Goal: Share content

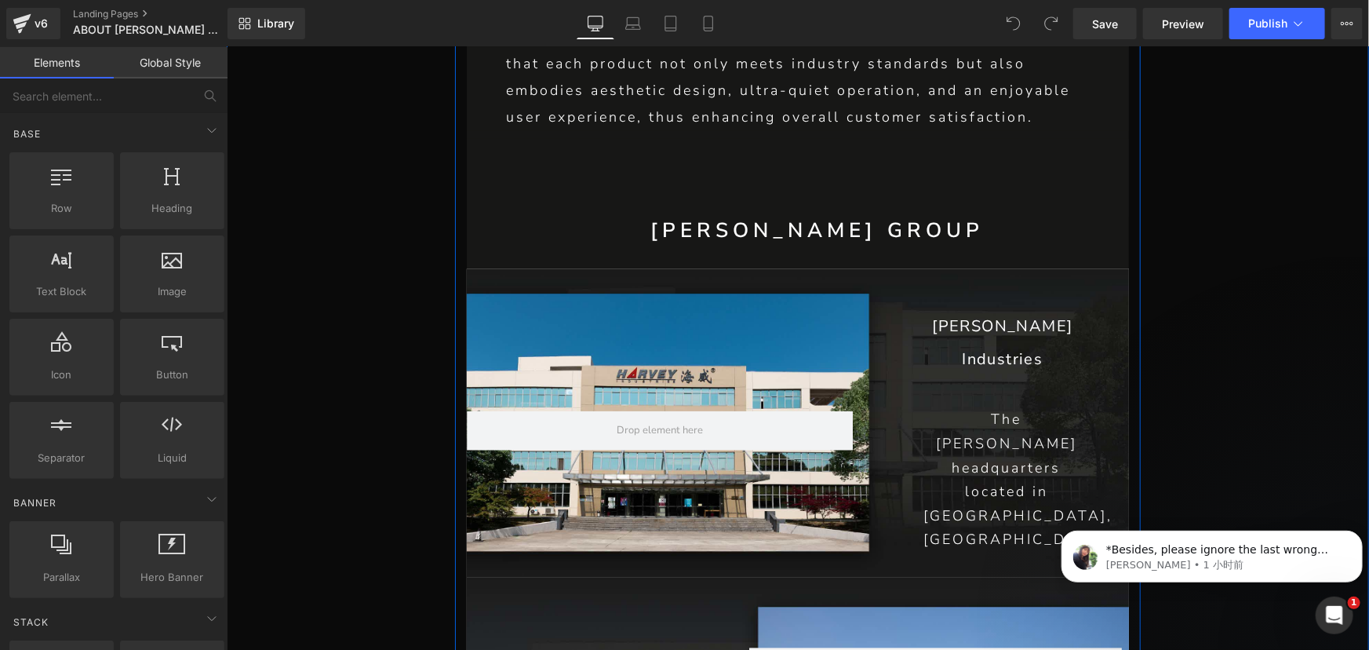
scroll to position [1569, 0]
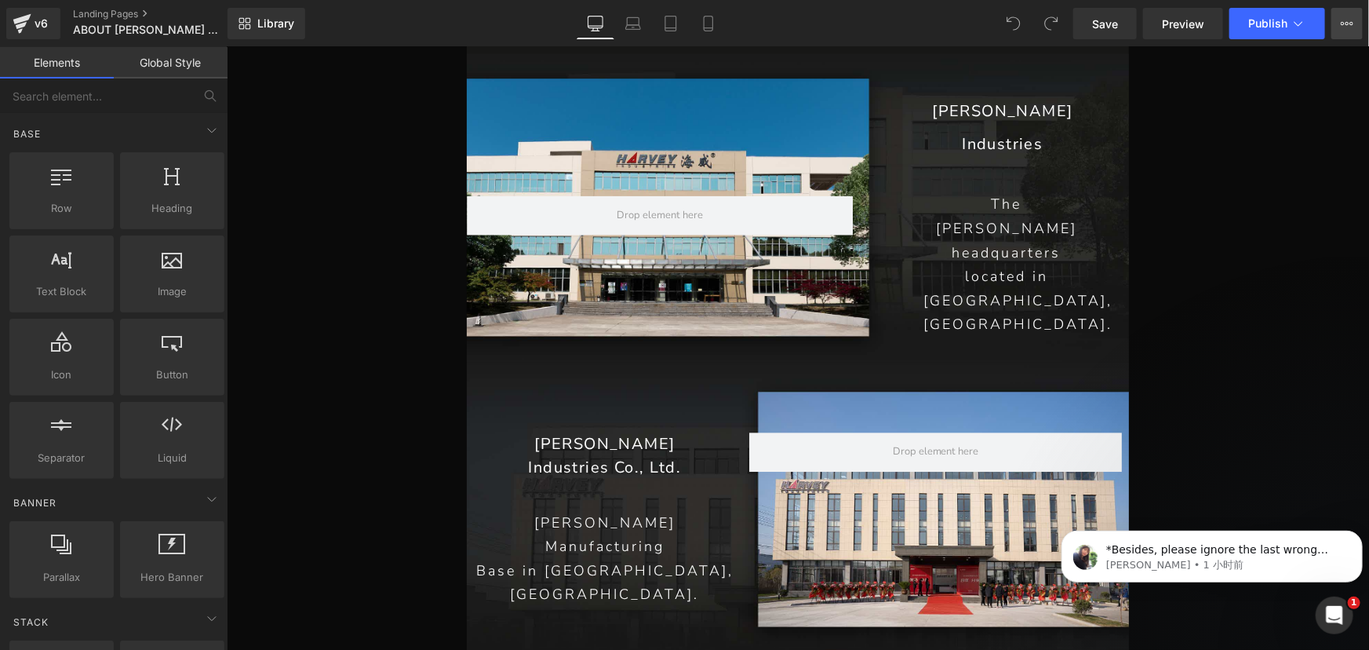
click at [1341, 23] on icon at bounding box center [1343, 23] width 4 height 3
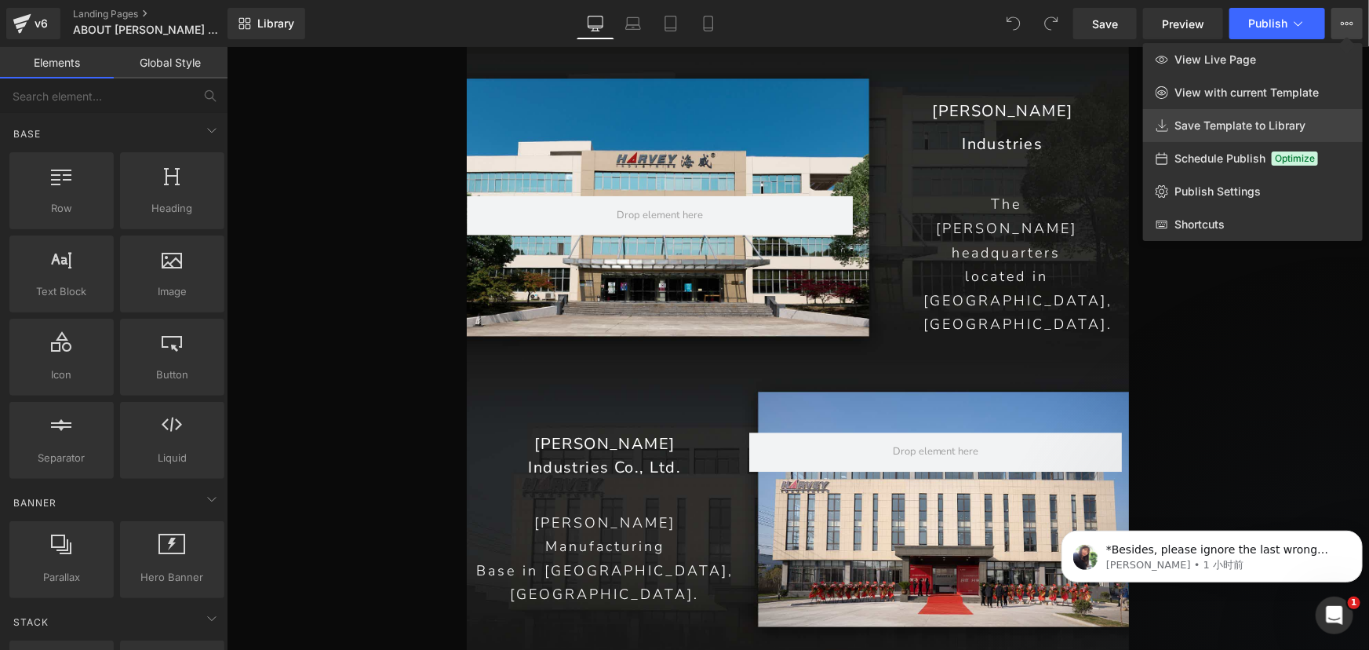
click at [1200, 118] on span "Save Template to Library" at bounding box center [1239, 125] width 131 height 14
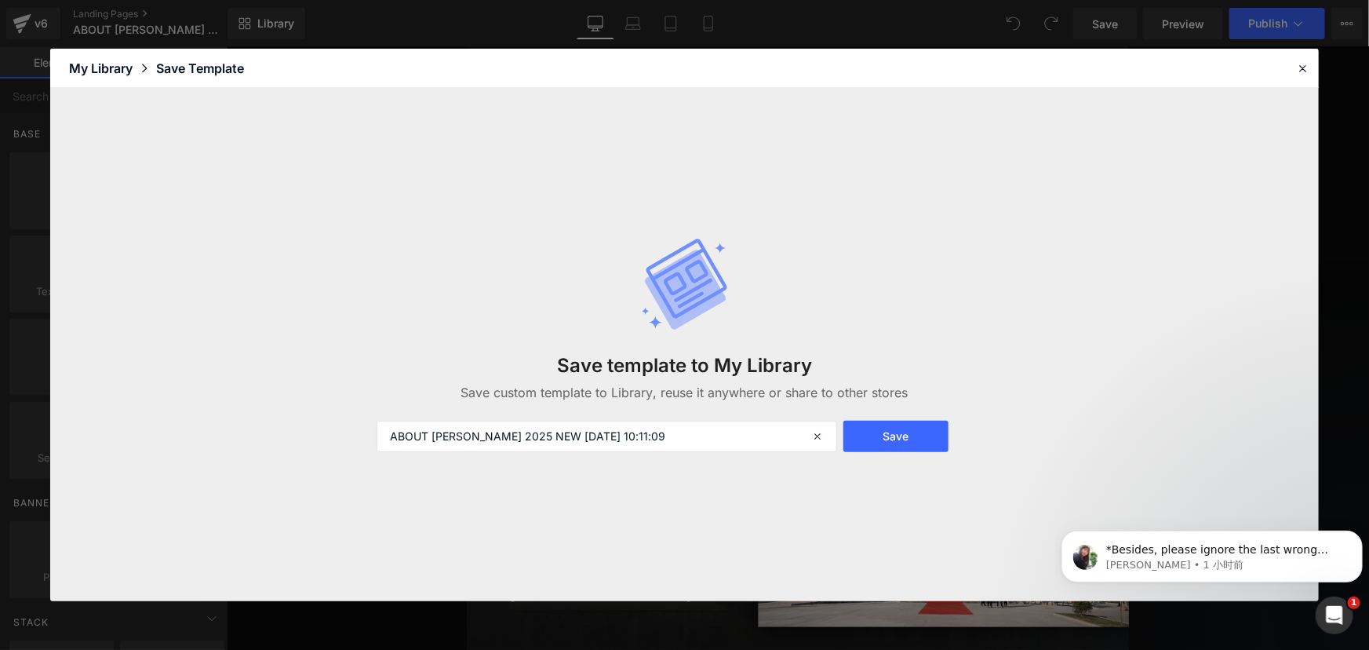
drag, startPoint x: 898, startPoint y: 432, endPoint x: 978, endPoint y: 435, distance: 80.8
click at [897, 433] on button "Save" at bounding box center [896, 436] width 106 height 31
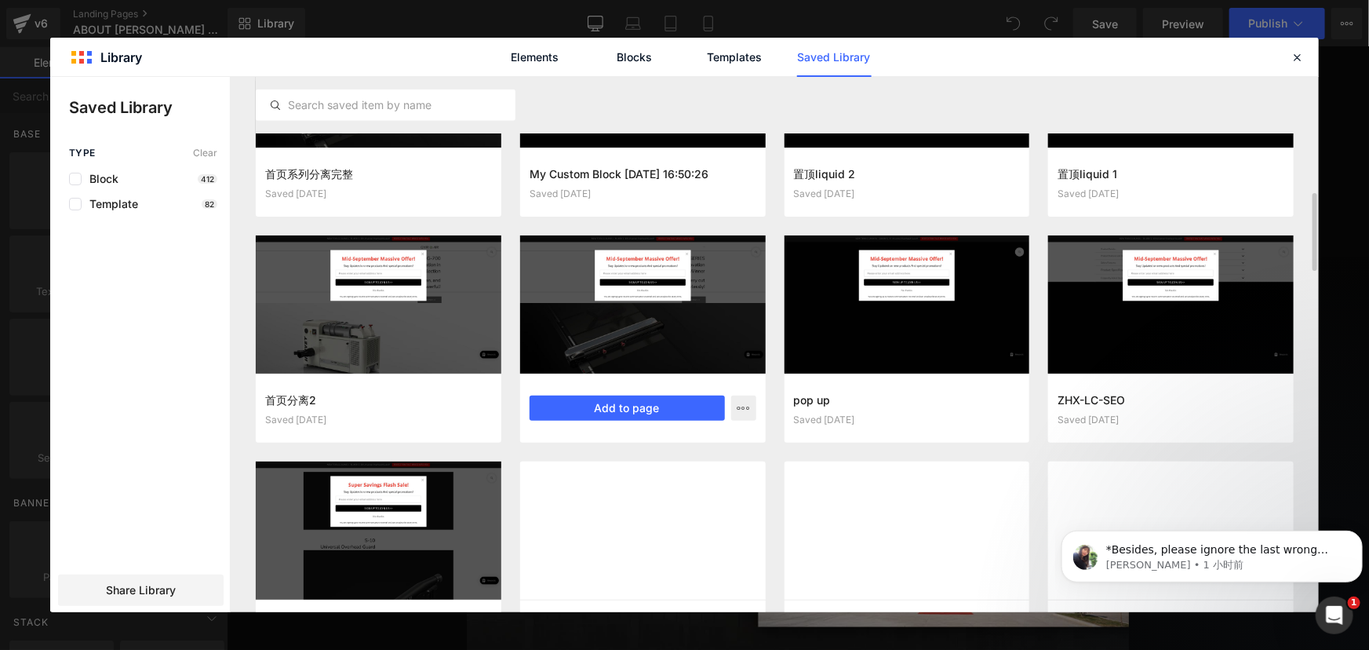
scroll to position [588, 0]
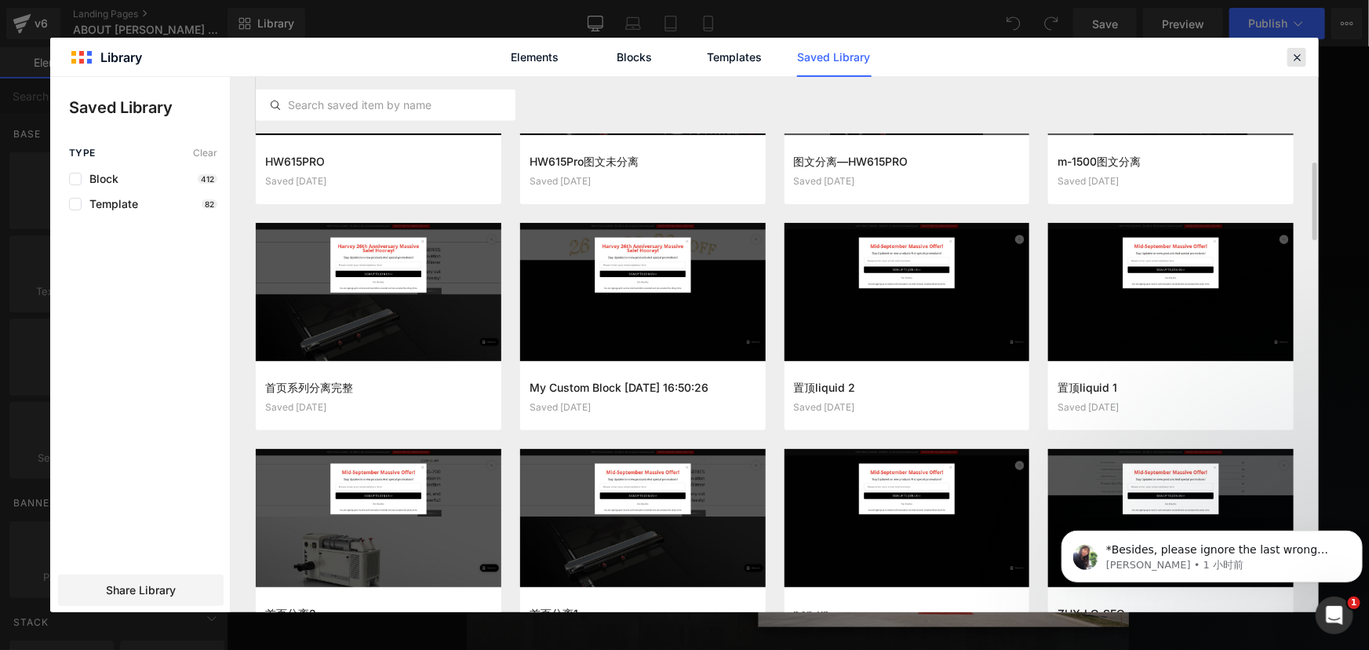
click at [1295, 57] on icon at bounding box center [1297, 57] width 14 height 14
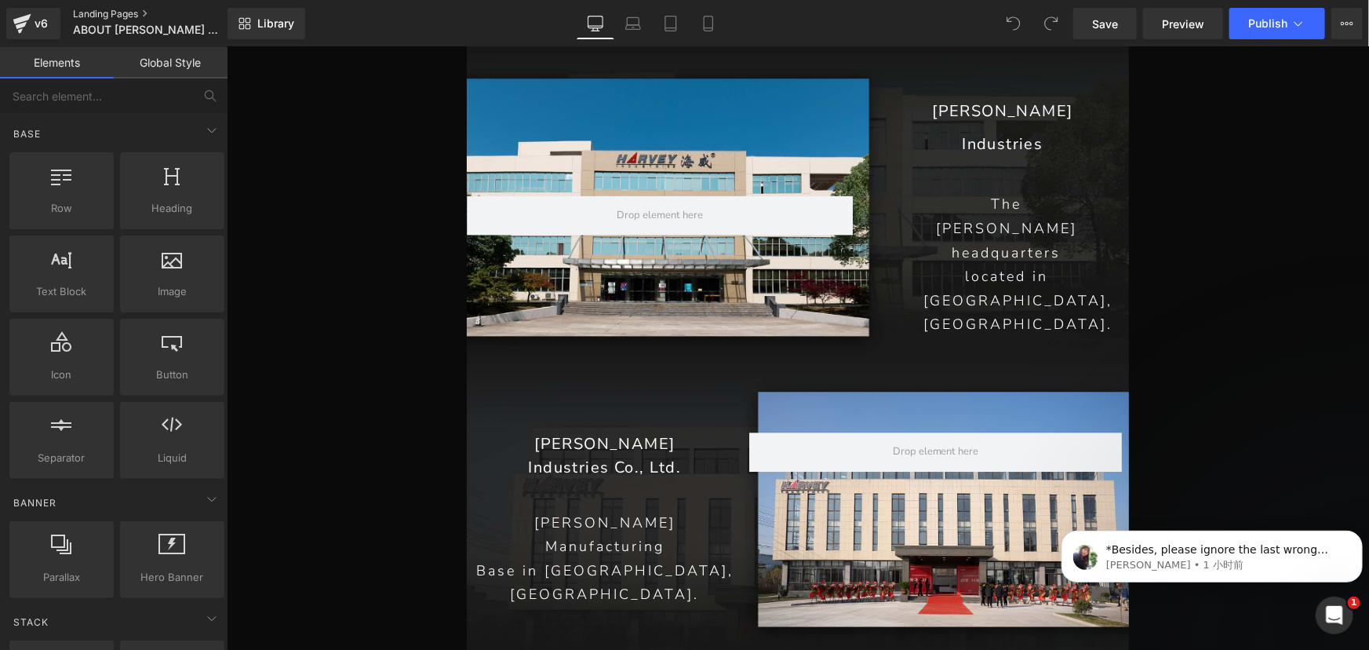
click at [115, 10] on link "Landing Pages" at bounding box center [163, 14] width 180 height 13
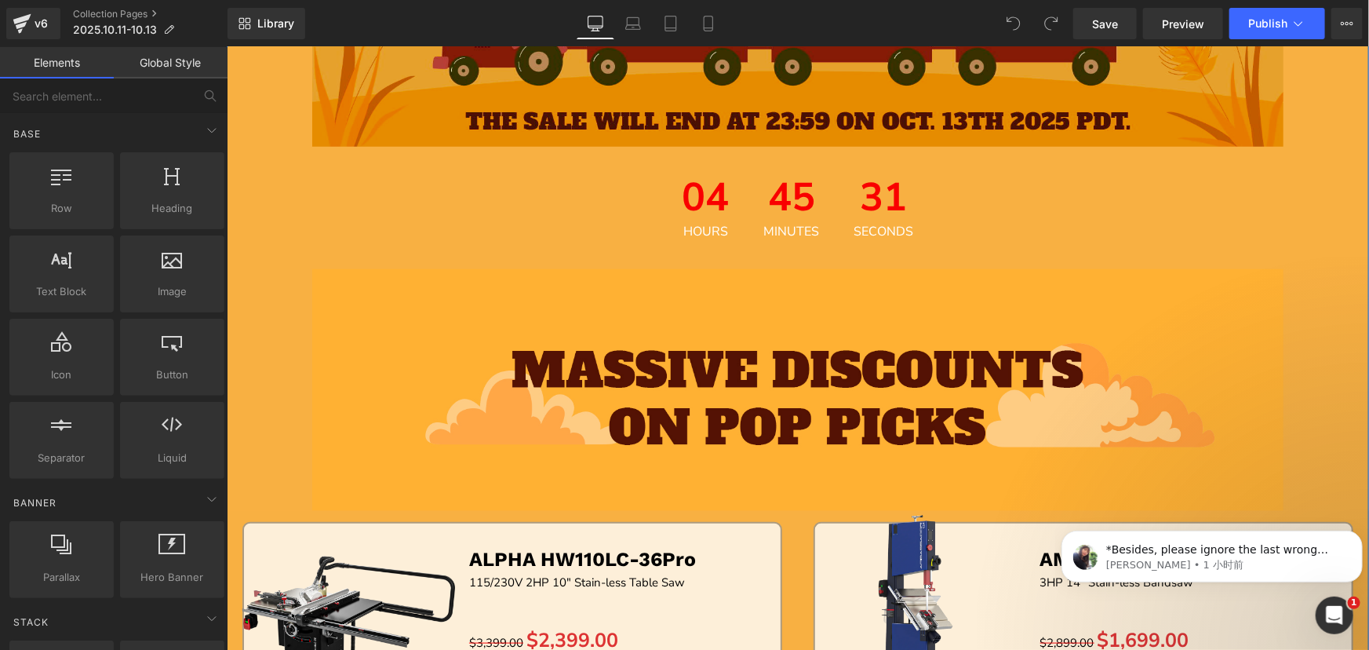
scroll to position [499, 0]
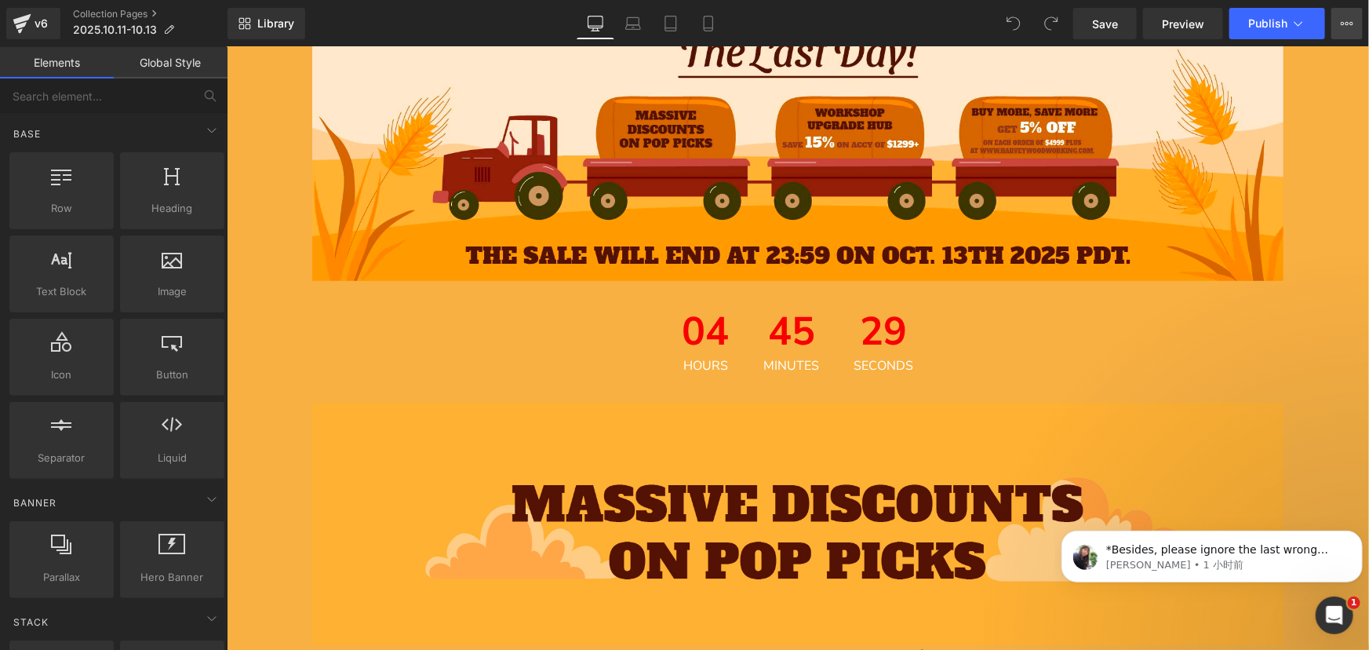
click at [1344, 18] on icon at bounding box center [1347, 23] width 13 height 13
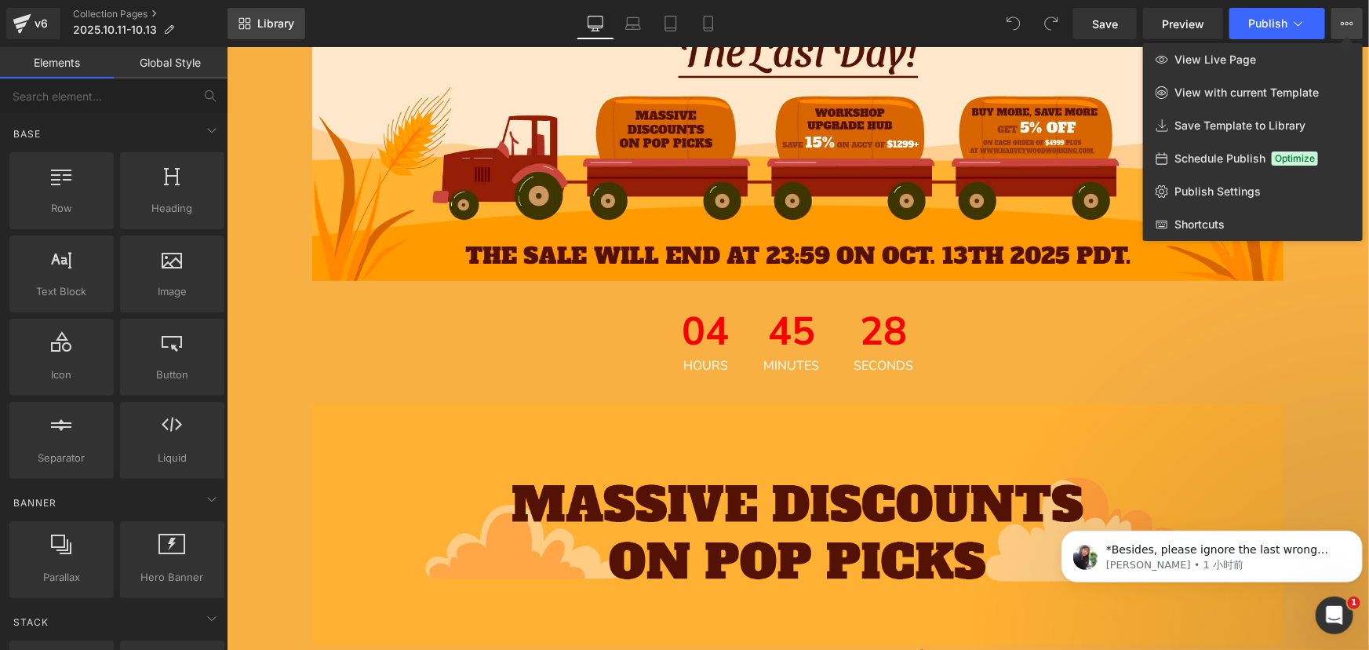
click at [242, 21] on icon at bounding box center [245, 23] width 13 height 13
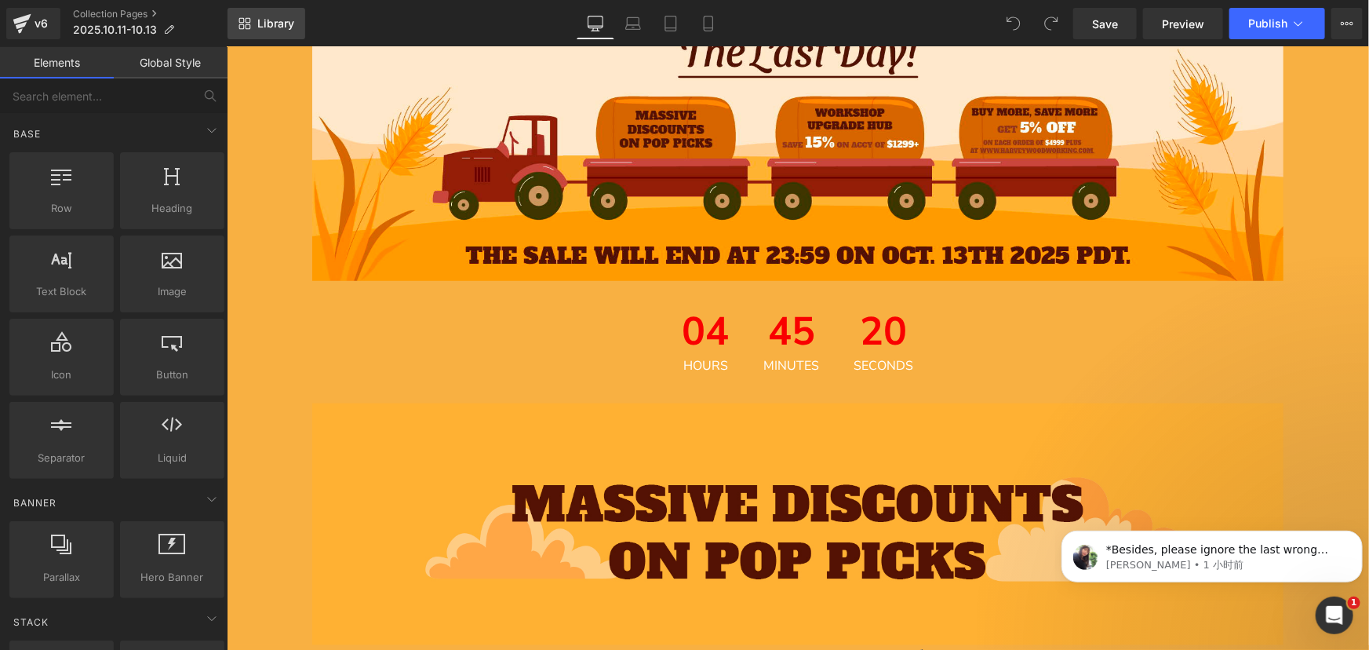
click at [257, 22] on span "Library" at bounding box center [275, 23] width 37 height 14
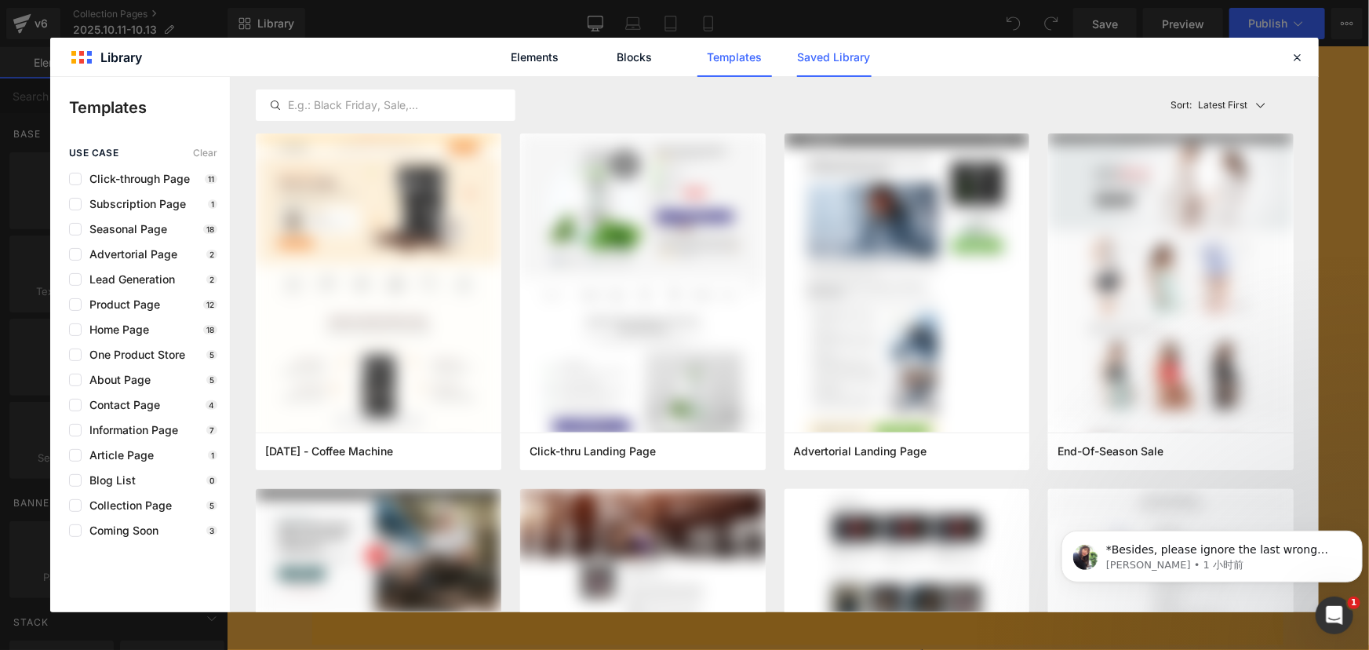
click at [853, 55] on link "Saved Library" at bounding box center [834, 57] width 75 height 39
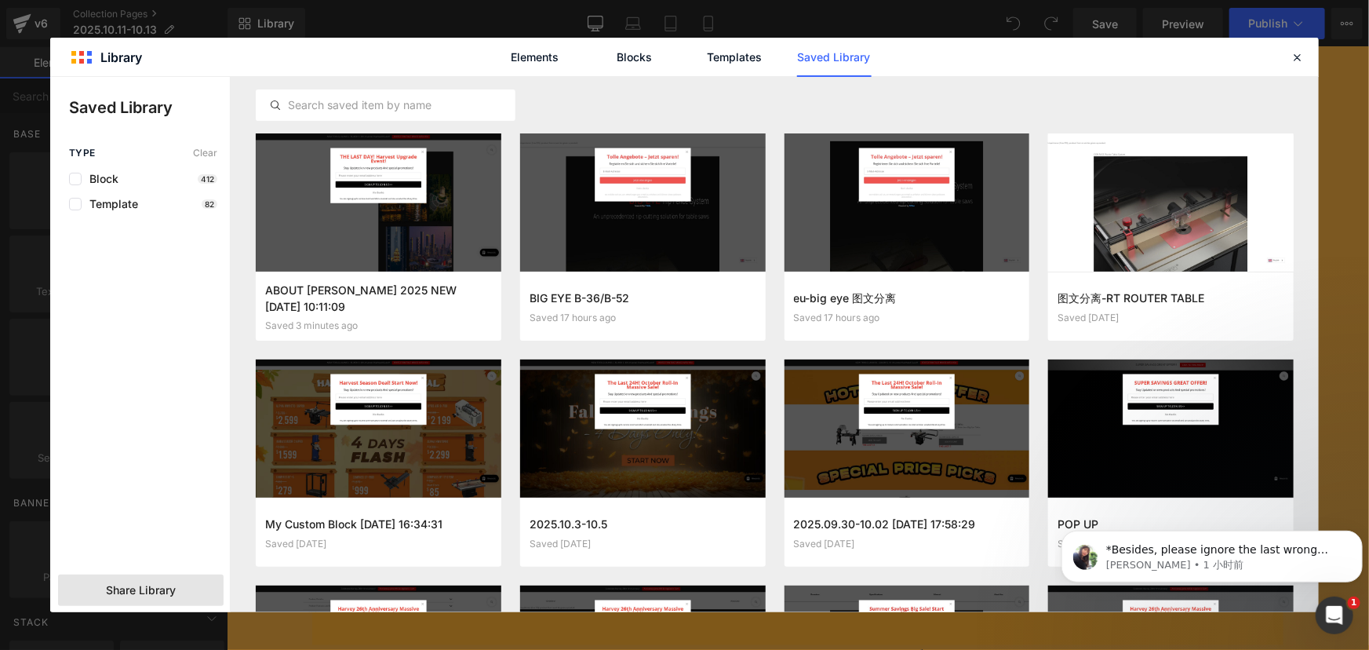
click at [122, 585] on span "Share Library" at bounding box center [141, 590] width 70 height 16
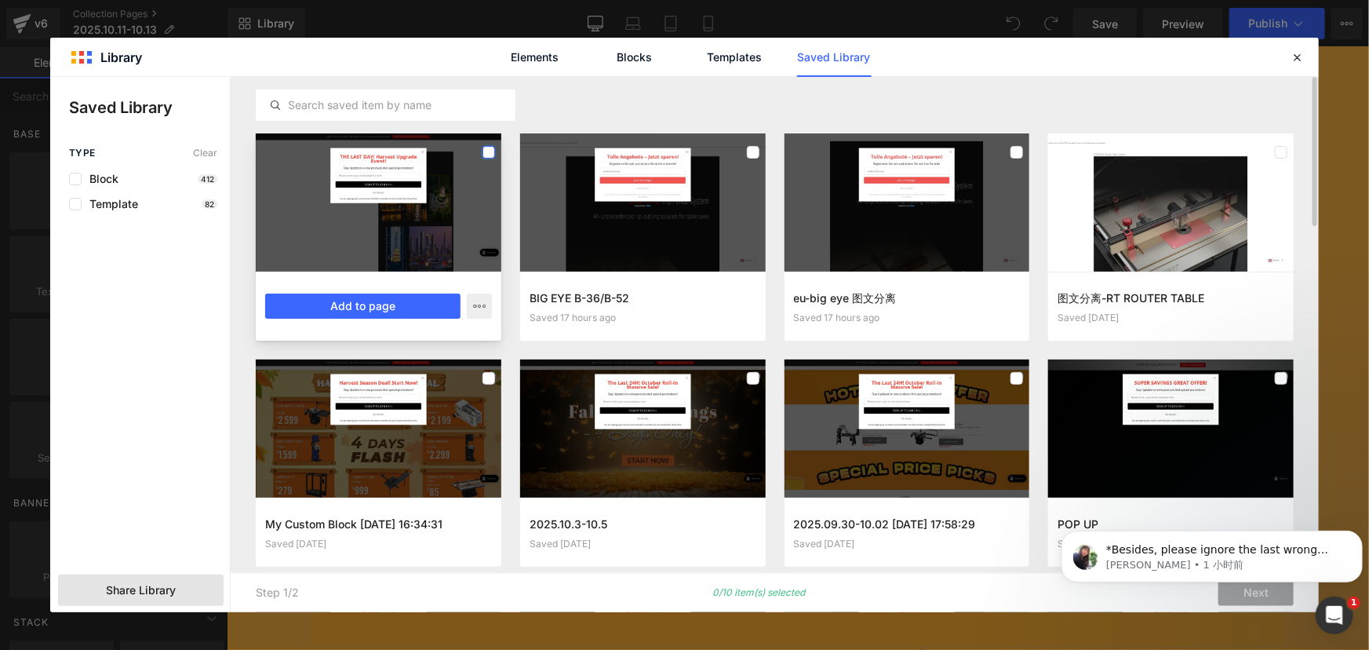
click at [486, 147] on label at bounding box center [488, 152] width 13 height 13
click at [1250, 592] on body "*Besides, please ignore the last wrong message that I have deleted* [PERSON_NAM…" at bounding box center [1211, 551] width 301 height 97
click at [1360, 531] on icon "Dismiss notification" at bounding box center [1356, 533] width 5 height 5
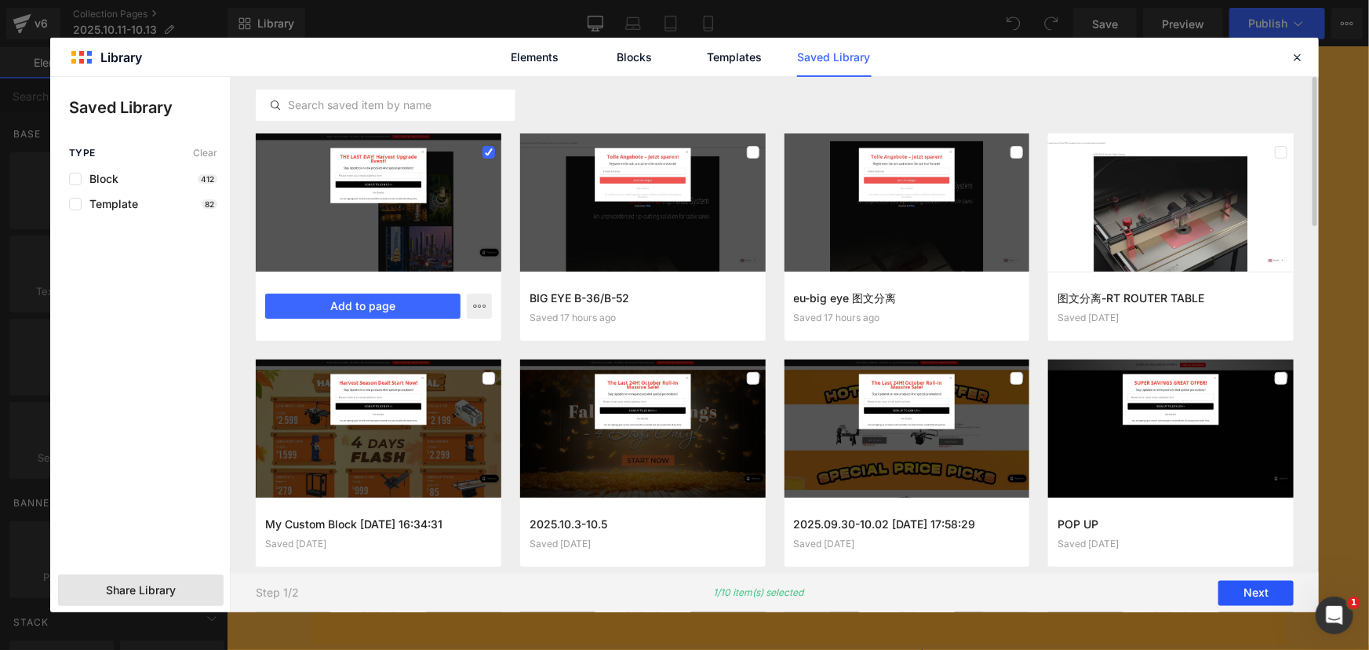
click at [1255, 594] on button "Next" at bounding box center [1255, 593] width 75 height 25
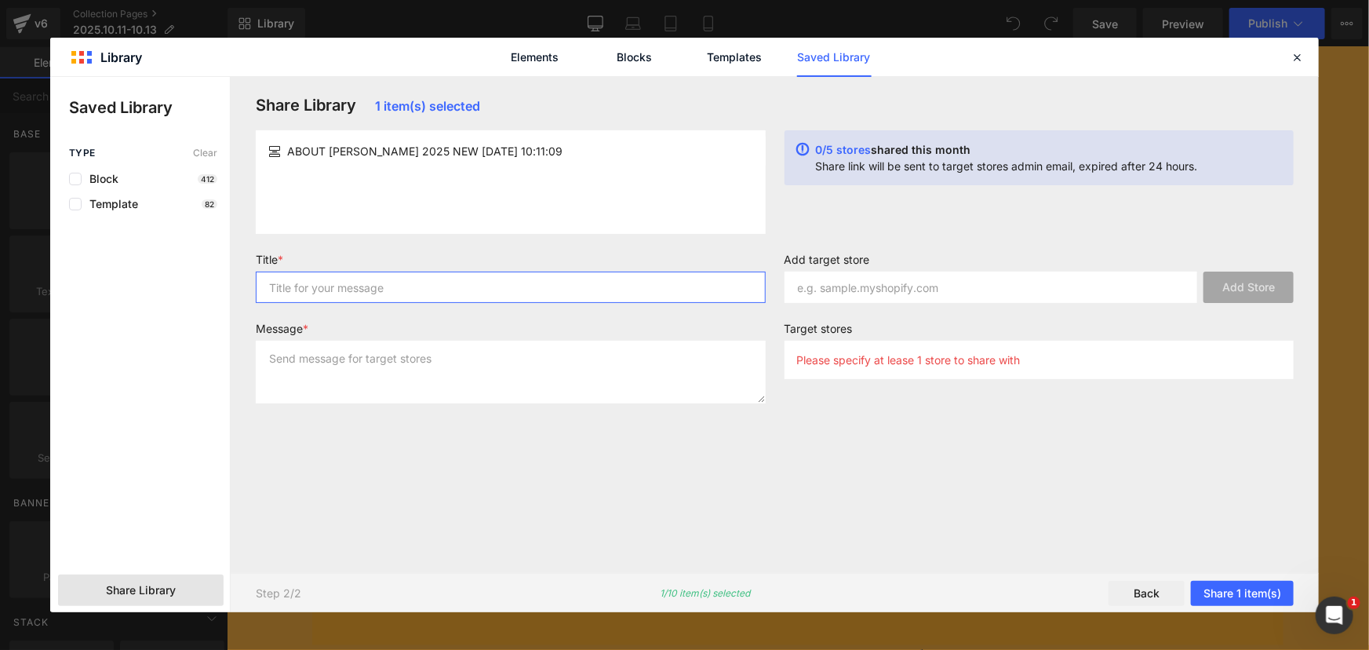
click at [363, 286] on input "text" at bounding box center [511, 286] width 510 height 31
type input "about"
click at [298, 381] on textarea at bounding box center [511, 371] width 510 height 63
type textarea "[PERSON_NAME]"
click at [930, 286] on input "text" at bounding box center [991, 286] width 413 height 31
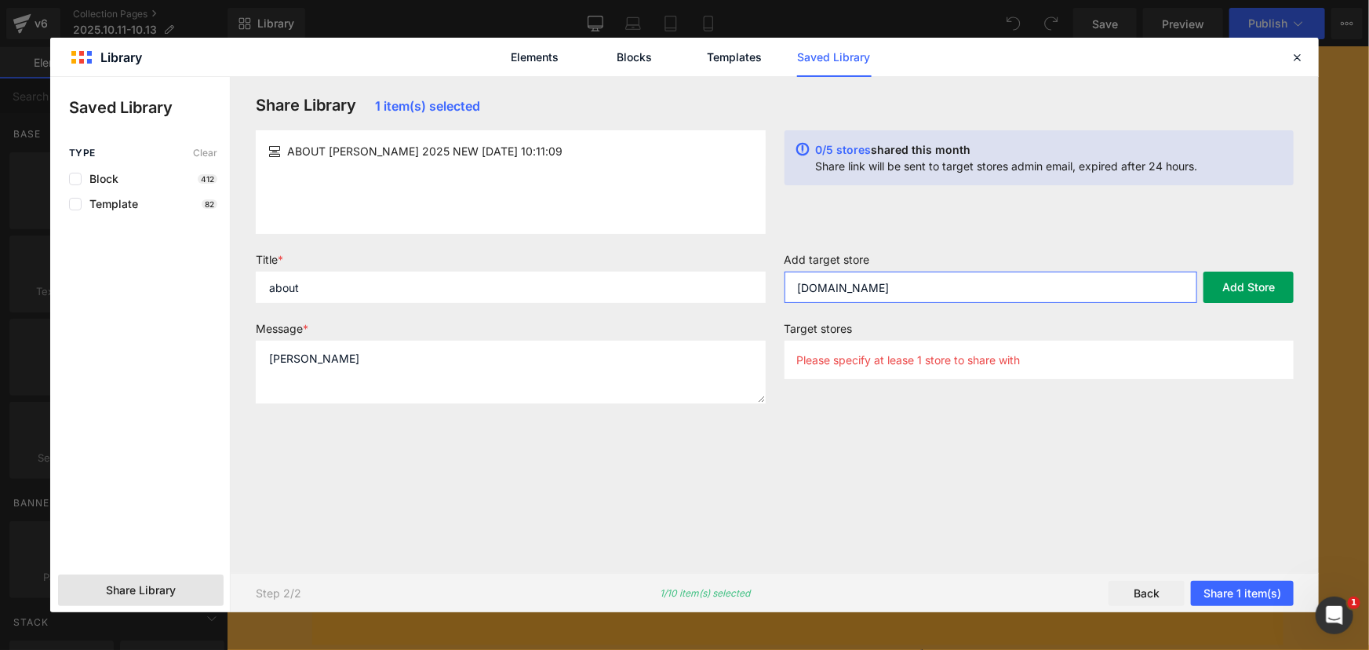
type input "[DOMAIN_NAME]"
click at [1253, 282] on button "Add Store" at bounding box center [1248, 286] width 90 height 31
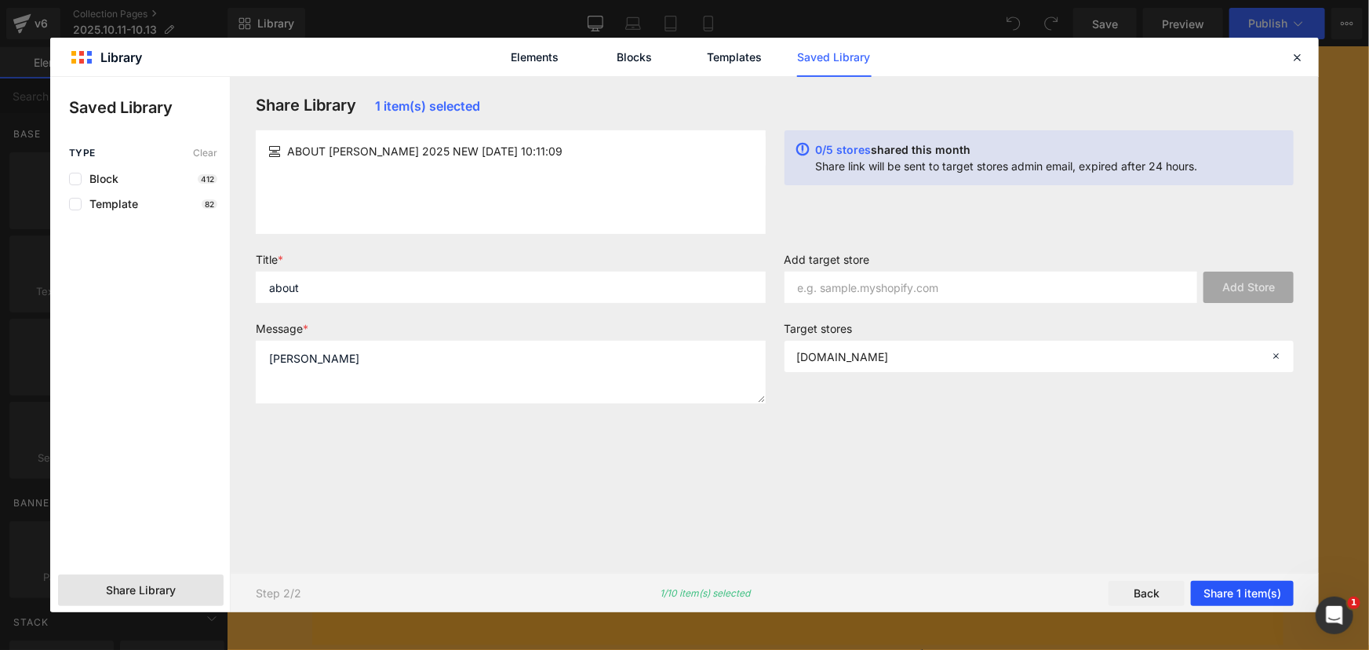
click at [1238, 590] on button "Share 1 item(s)" at bounding box center [1242, 593] width 103 height 25
